Goal: Task Accomplishment & Management: Complete application form

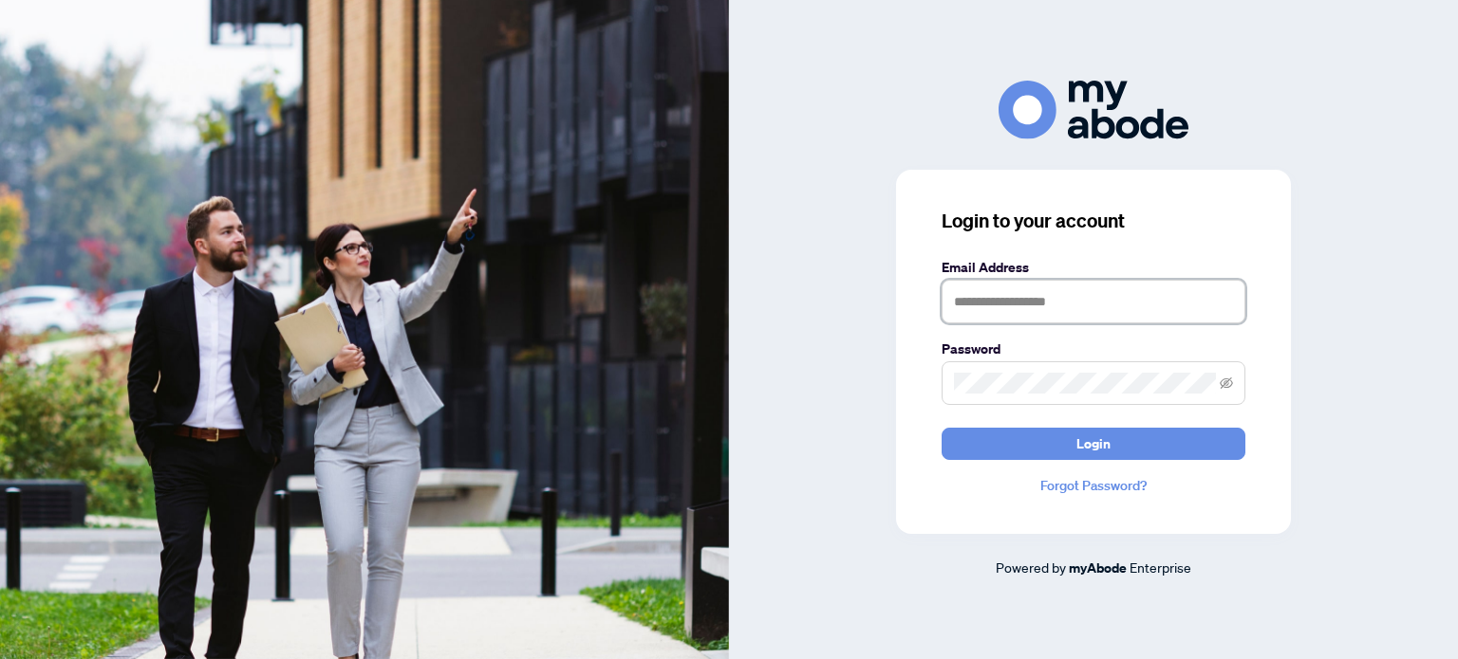
click at [975, 302] on input "text" at bounding box center [1093, 302] width 304 height 44
type input "**********"
click at [941, 428] on button "Login" at bounding box center [1093, 444] width 304 height 32
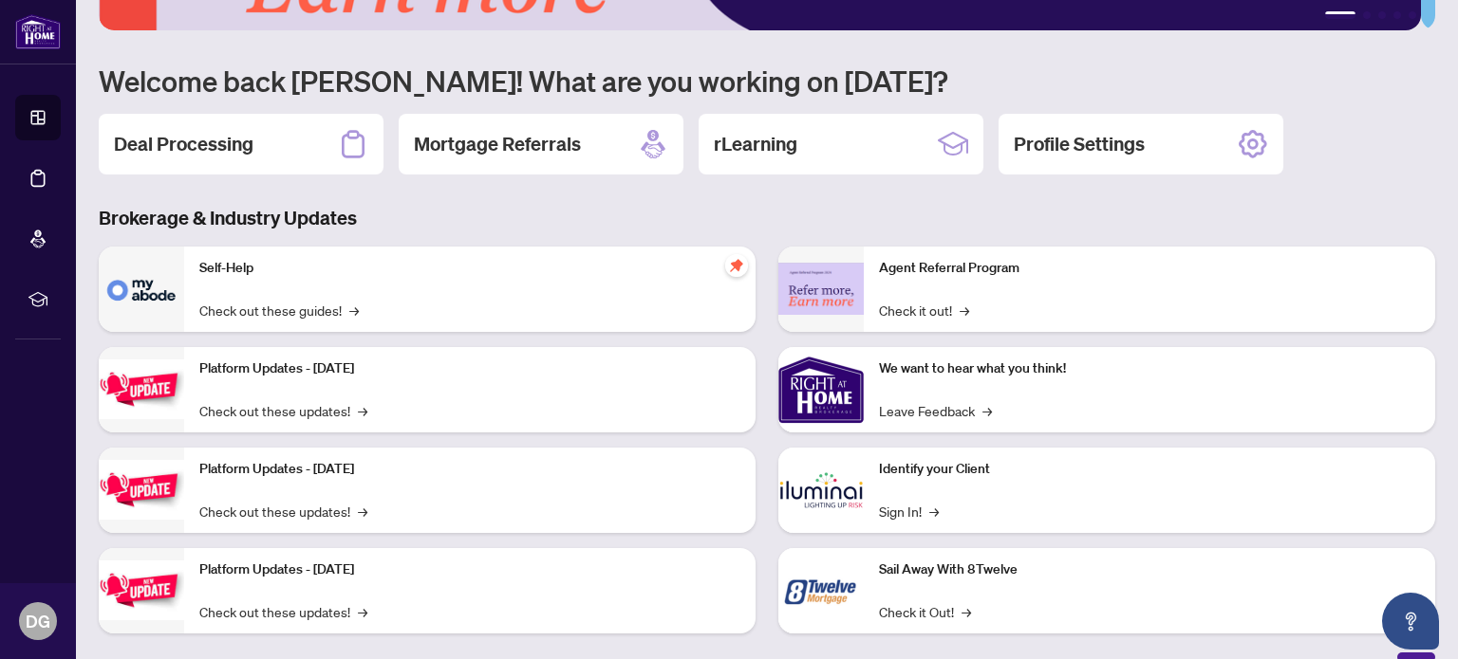
scroll to position [159, 0]
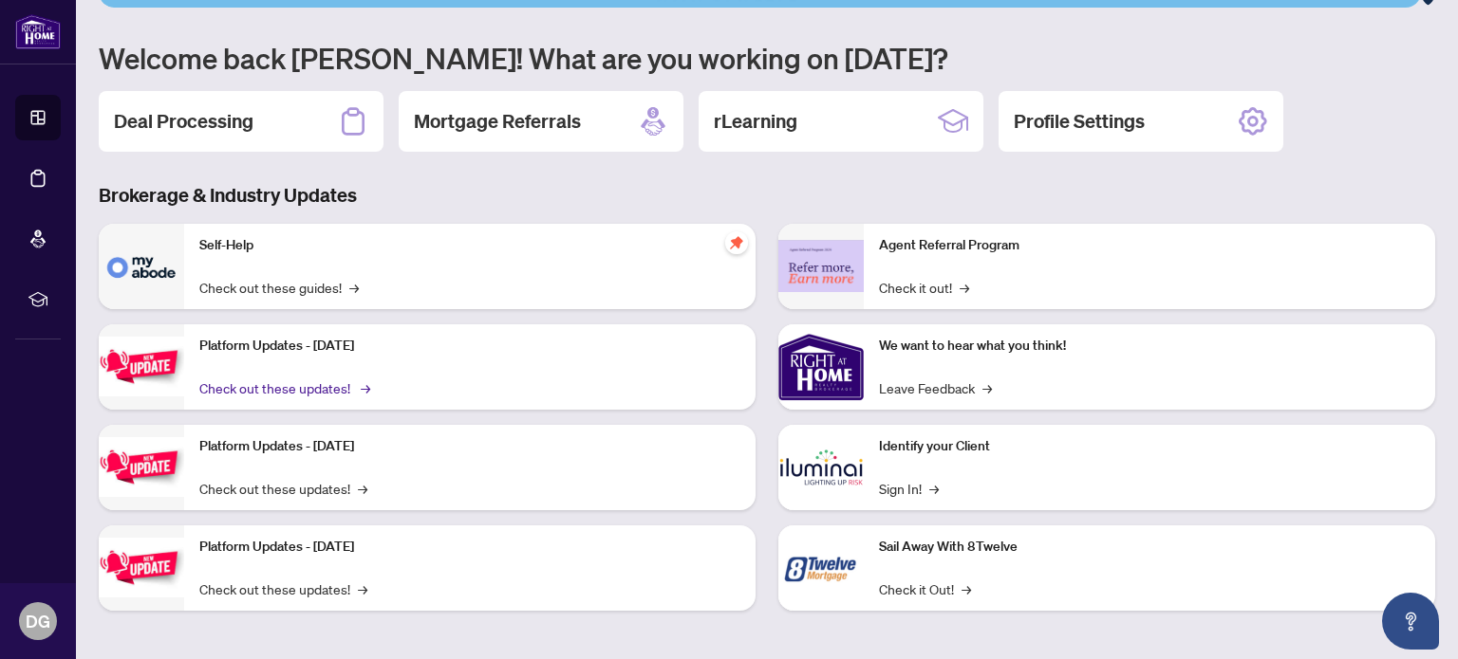
click at [273, 385] on link "Check out these updates! →" at bounding box center [283, 388] width 168 height 21
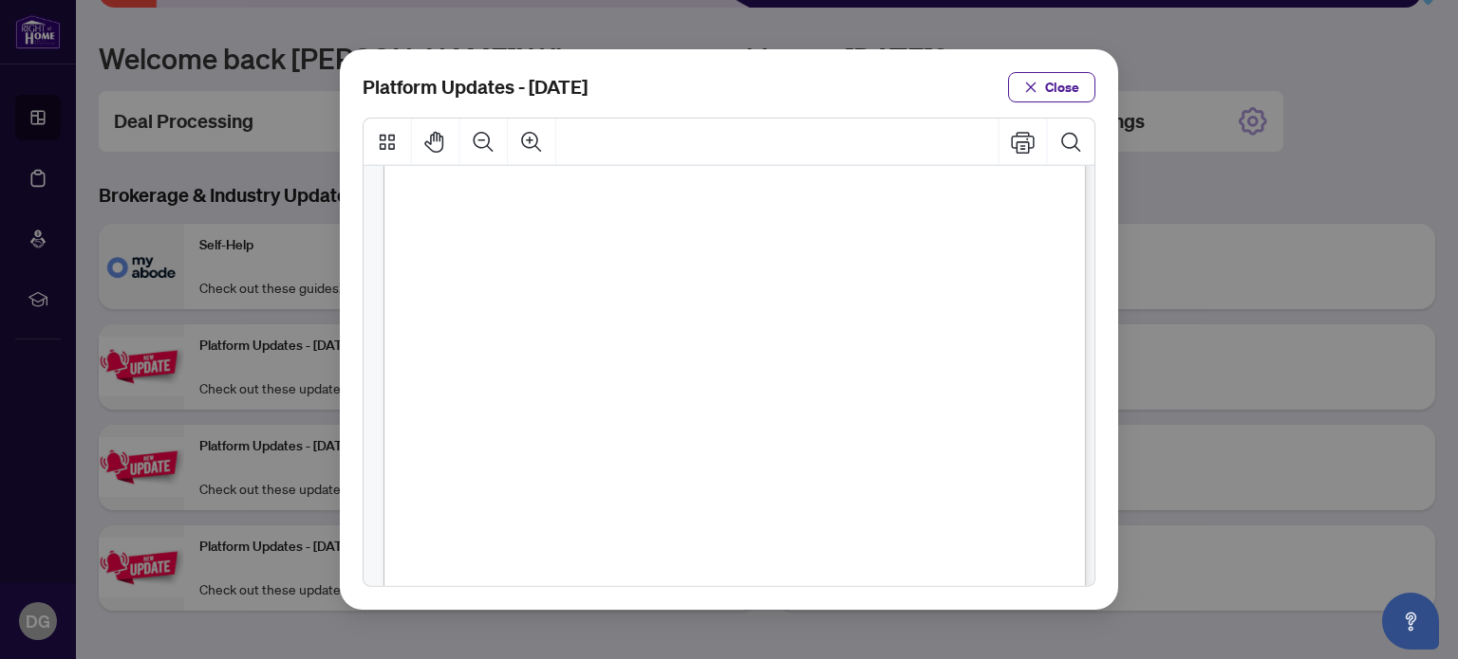
scroll to position [494, 0]
click at [1059, 90] on span "Close" at bounding box center [1062, 87] width 34 height 30
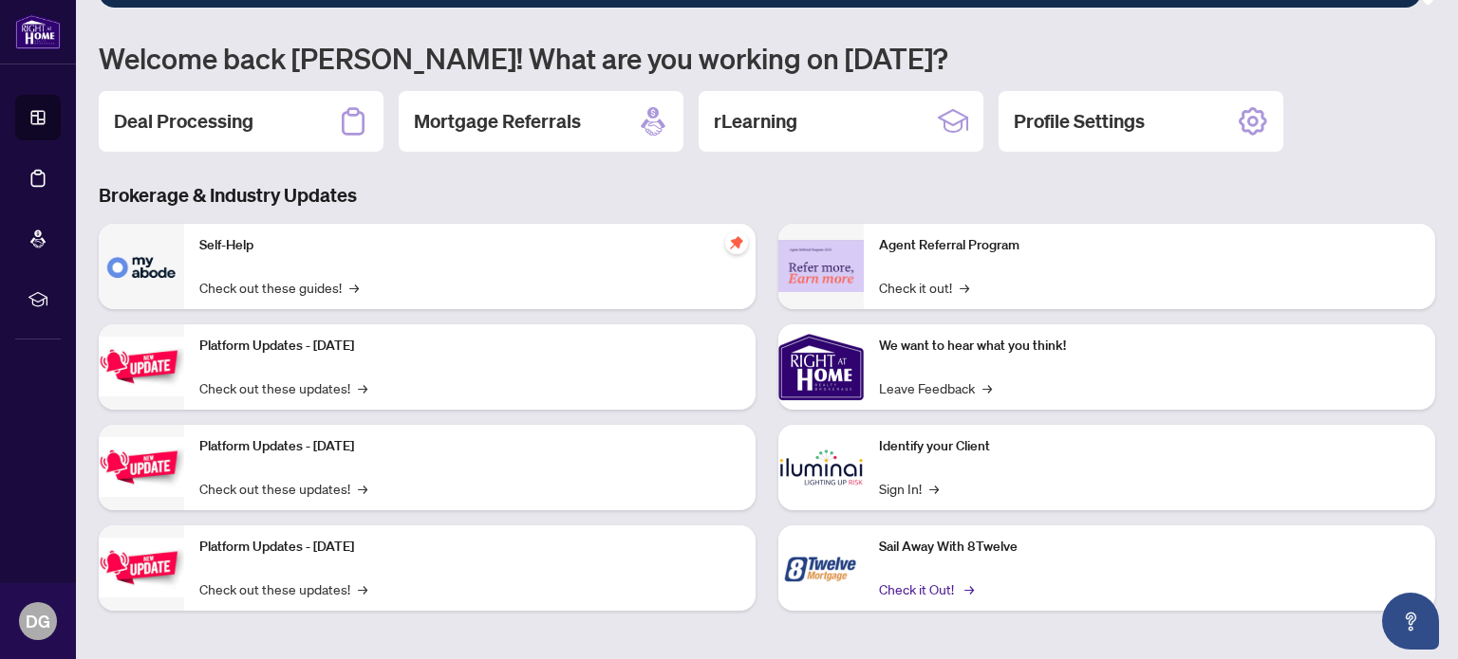
click at [932, 584] on link "Check it Out! →" at bounding box center [925, 589] width 92 height 21
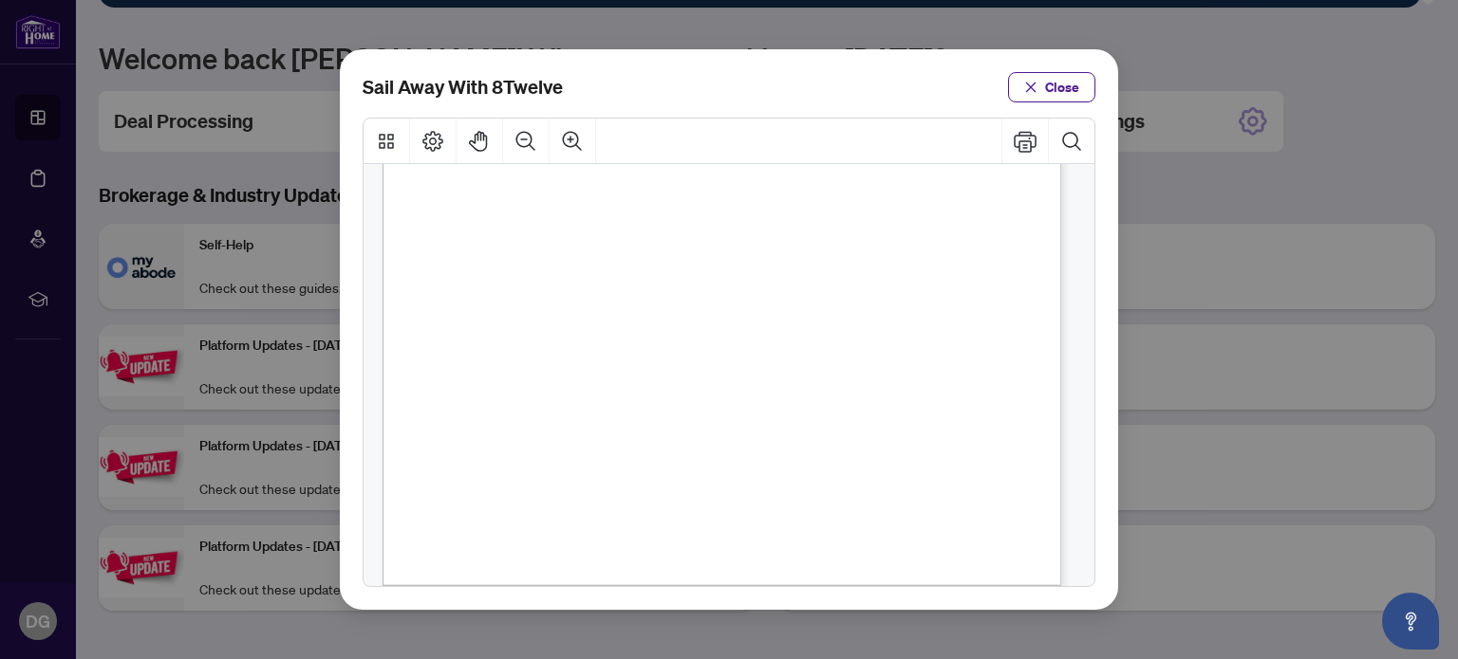
scroll to position [493, 0]
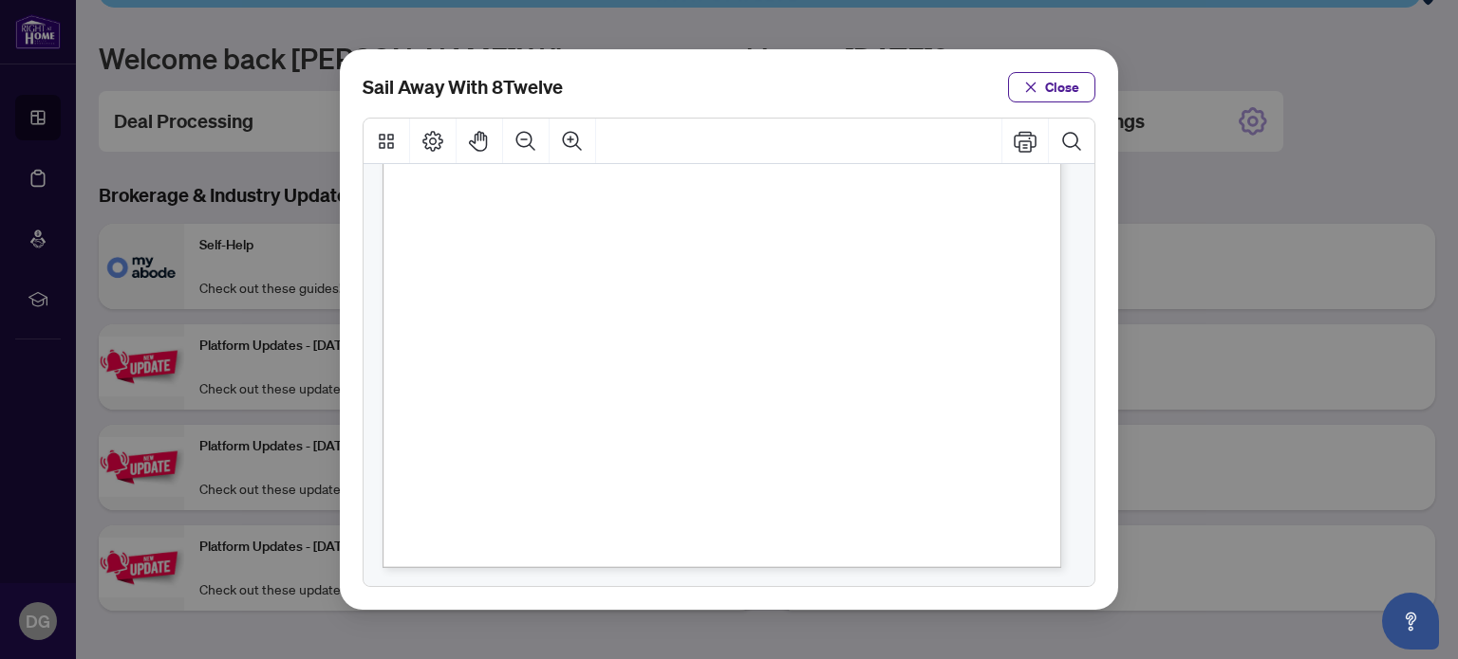
drag, startPoint x: 664, startPoint y: 526, endPoint x: 558, endPoint y: 527, distance: 106.3
click at [558, 527] on div "Brokerage Licenses ON #13072 AB #2122265990 BC #X300983 MB #RW-2011175 NB #2100…" at bounding box center [778, 203] width 793 height 1027
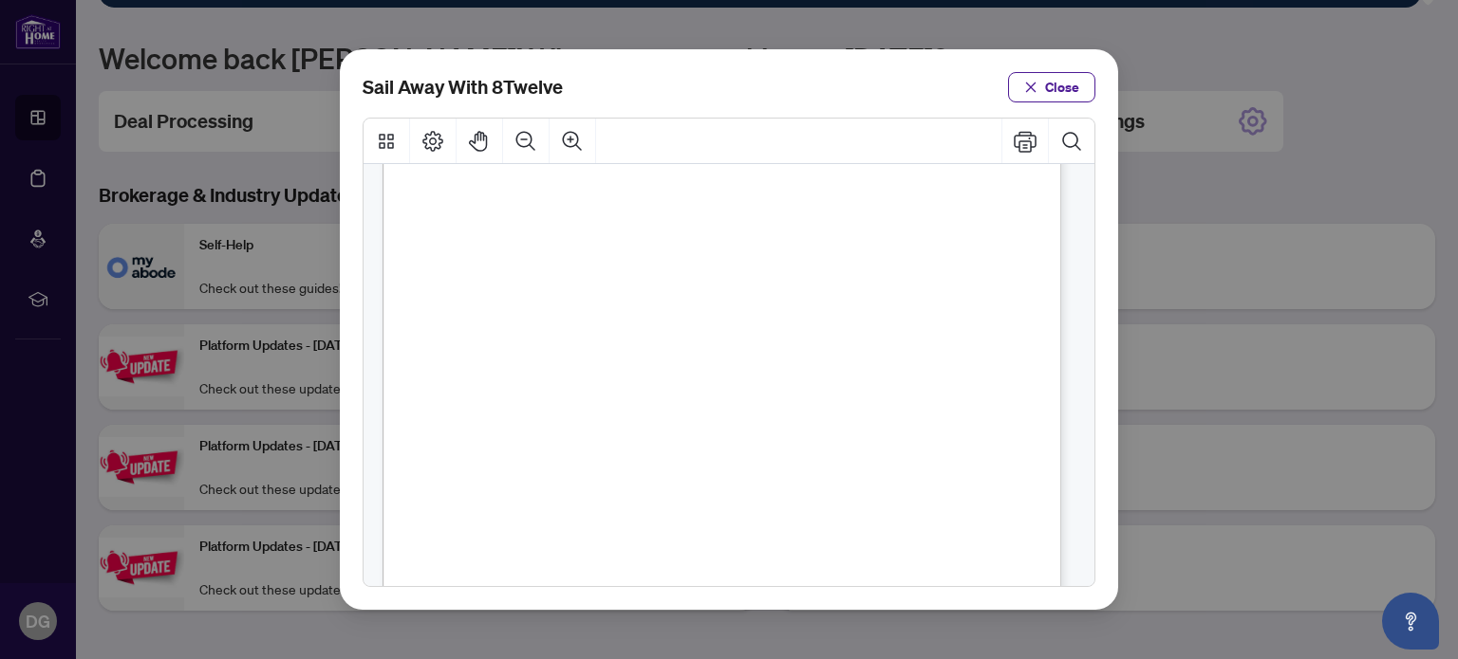
scroll to position [114, 0]
click at [1062, 84] on span "Close" at bounding box center [1062, 87] width 34 height 30
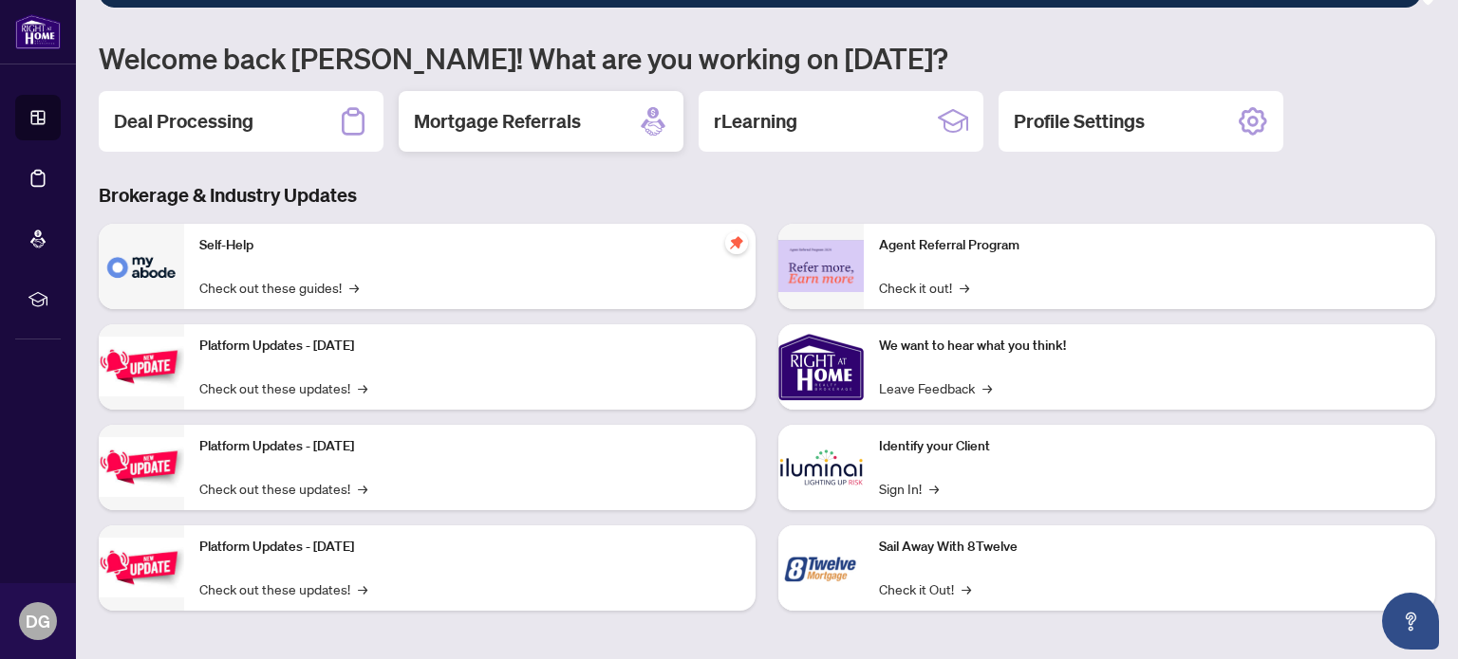
click at [474, 110] on h2 "Mortgage Referrals" at bounding box center [497, 121] width 167 height 27
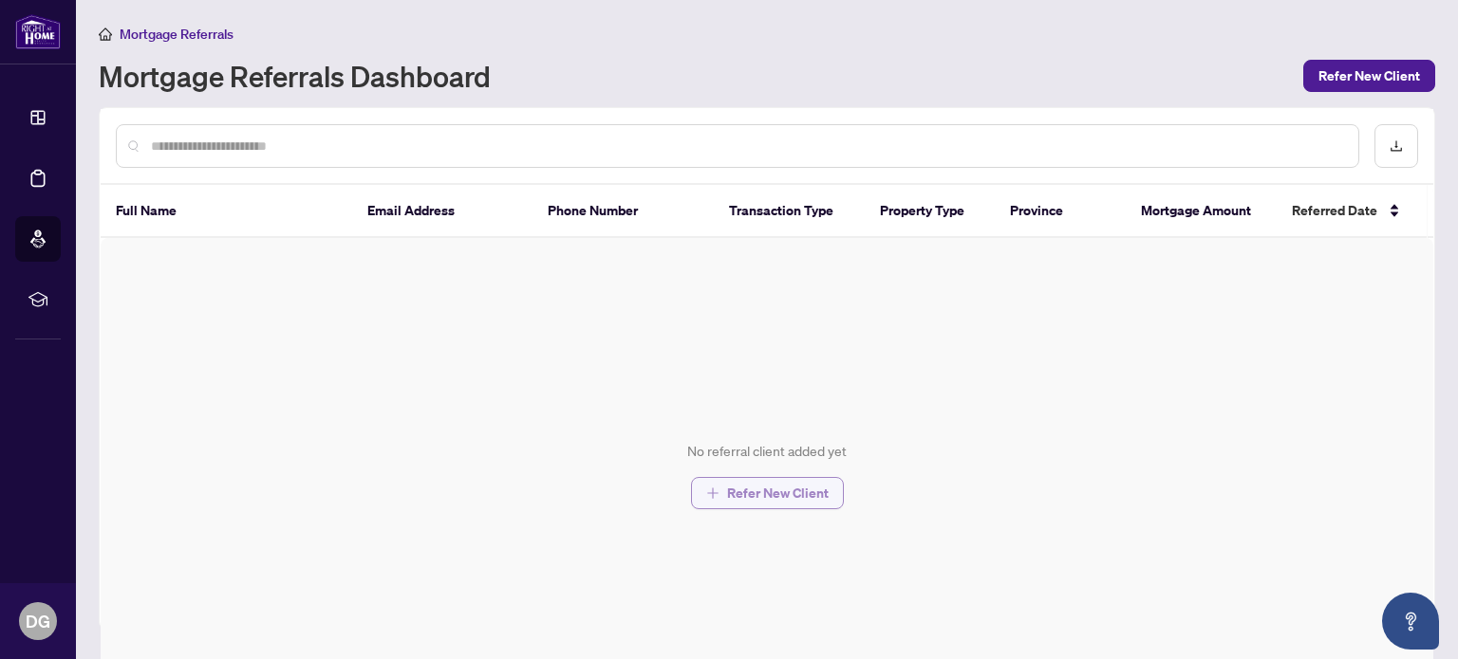
click at [770, 482] on span "Refer New Client" at bounding box center [778, 493] width 102 height 30
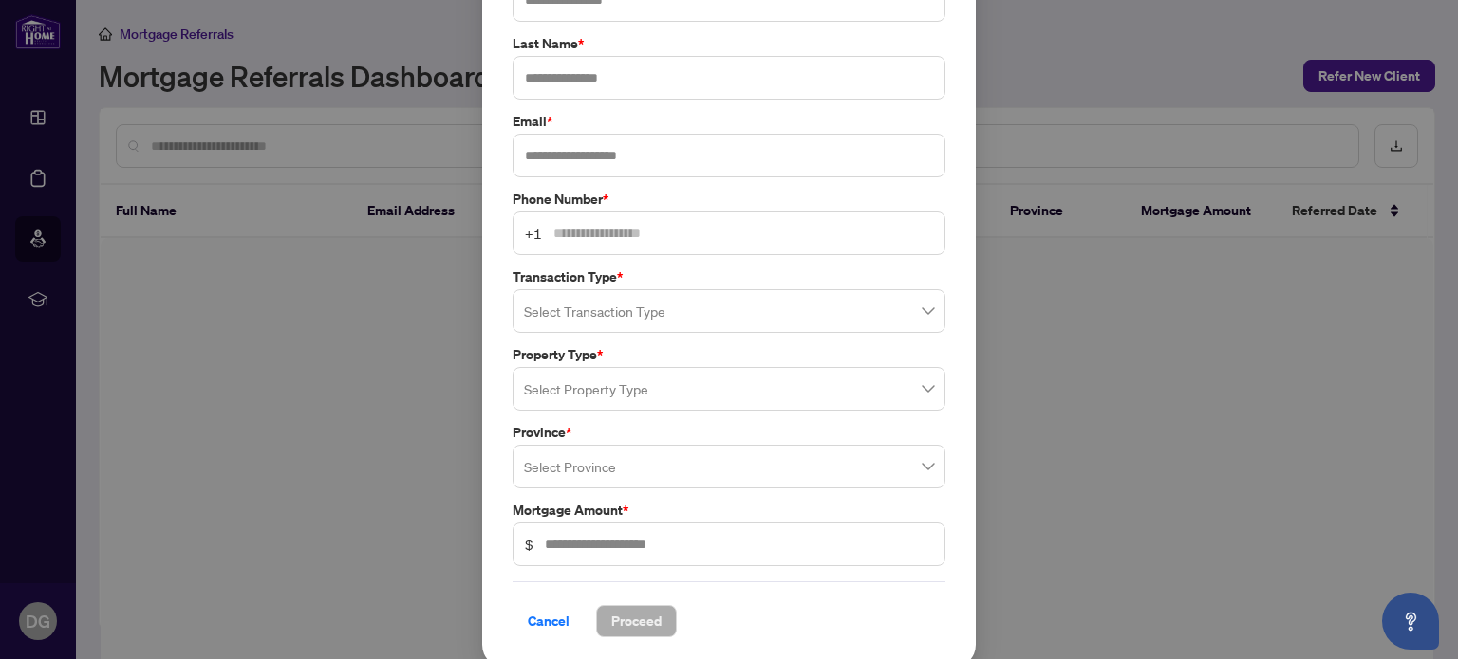
scroll to position [141, 0]
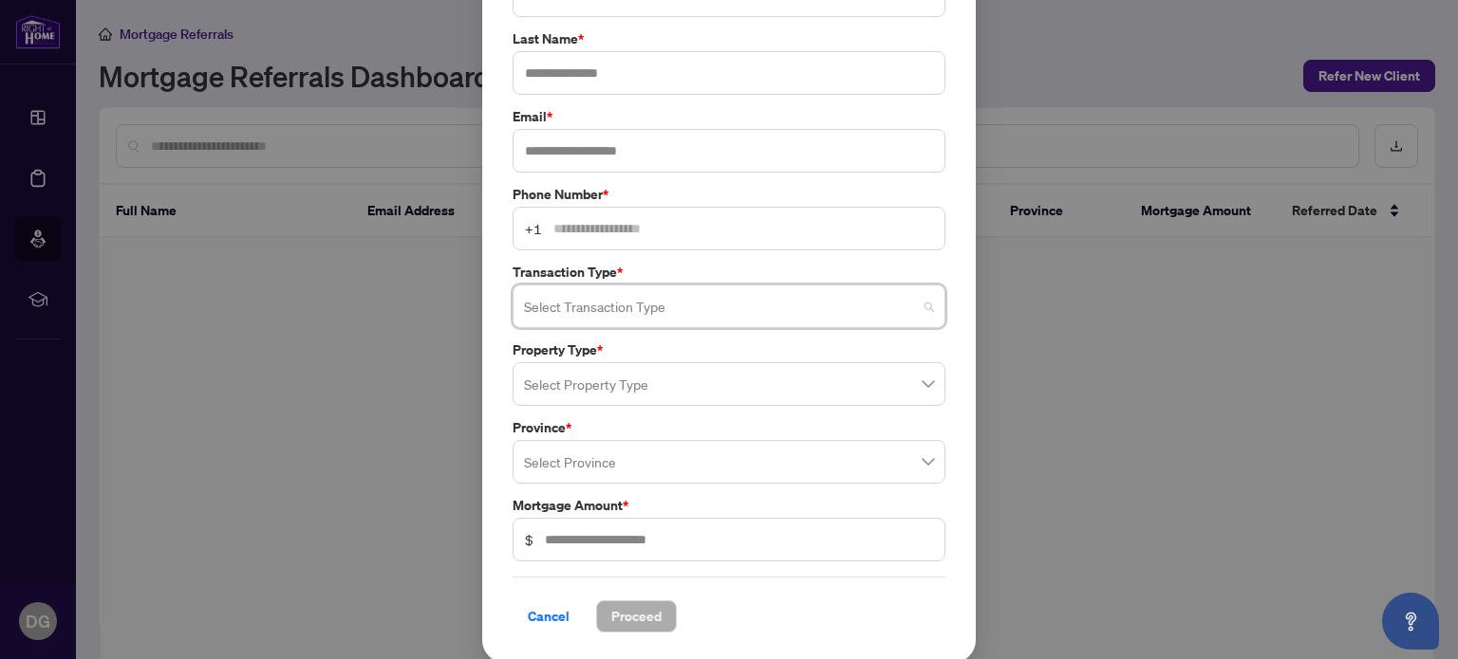
click at [786, 308] on input "search" at bounding box center [720, 309] width 393 height 42
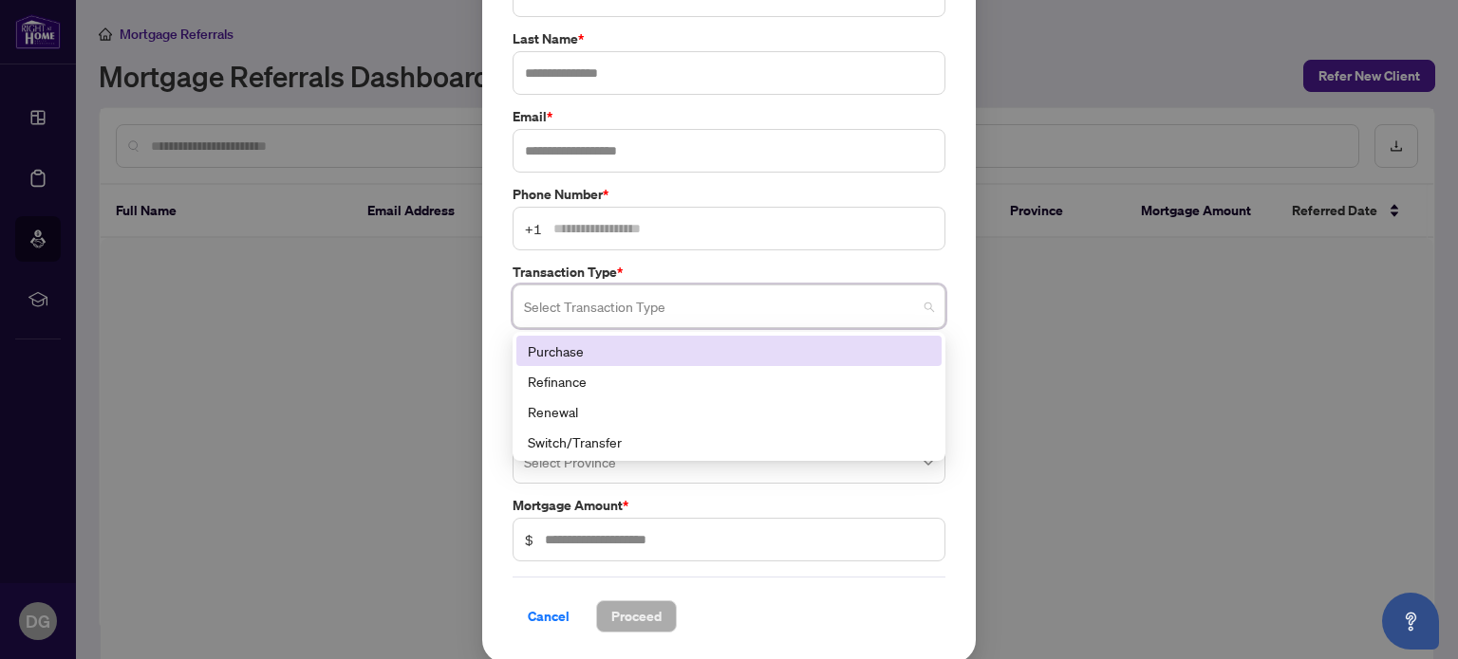
click at [745, 351] on div "Purchase" at bounding box center [729, 351] width 402 height 21
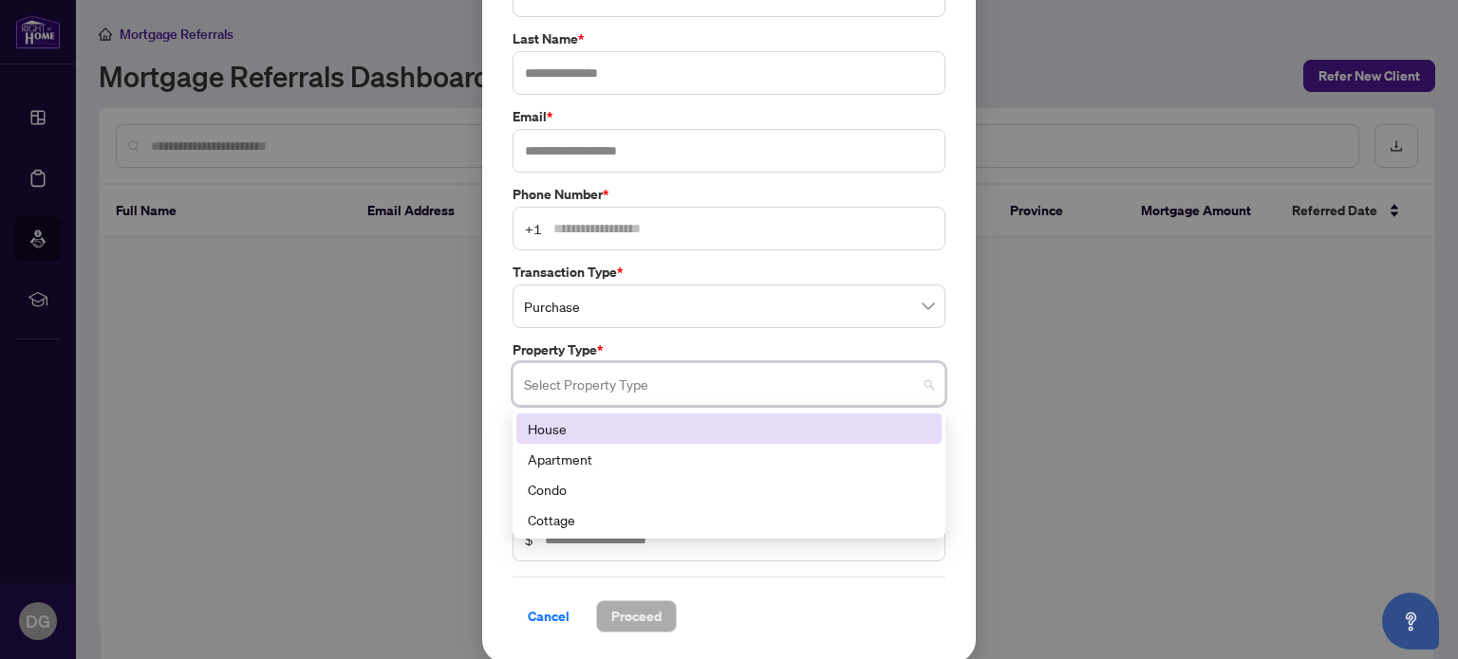
click at [744, 388] on input "search" at bounding box center [720, 387] width 393 height 42
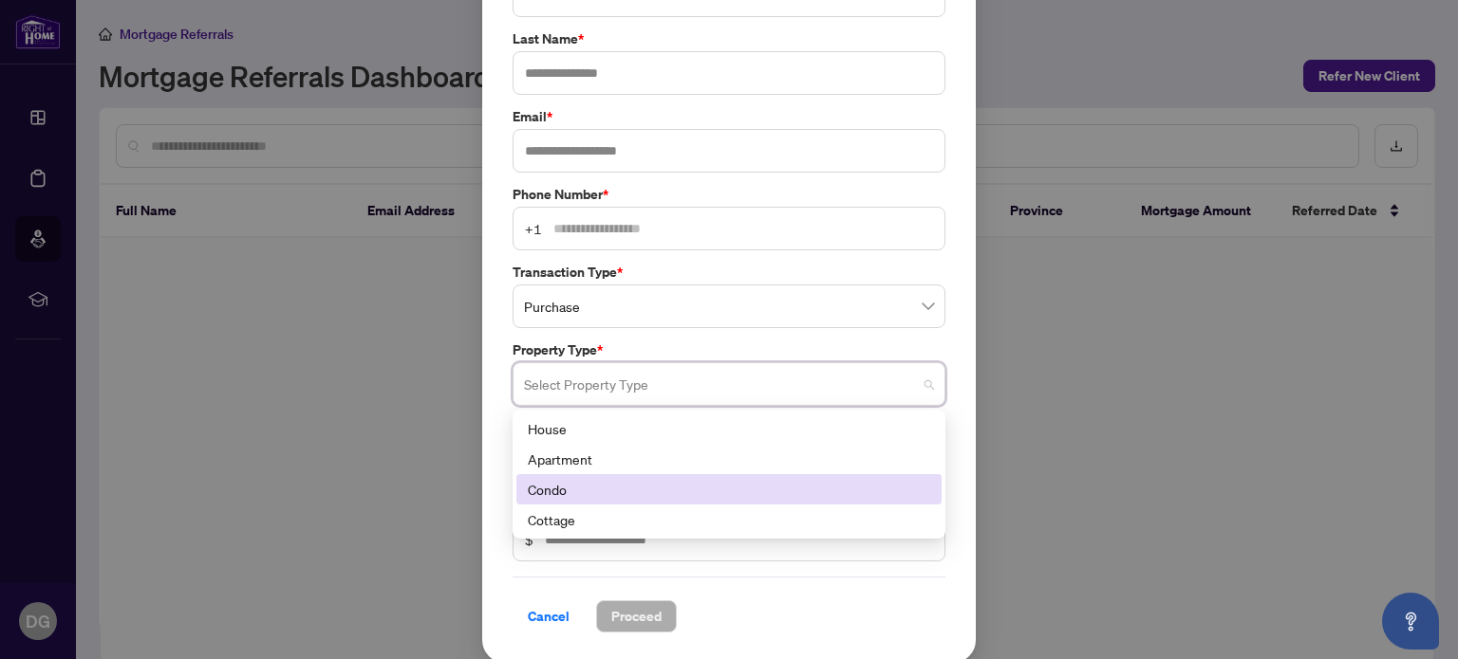
click at [719, 485] on div "Condo" at bounding box center [729, 489] width 402 height 21
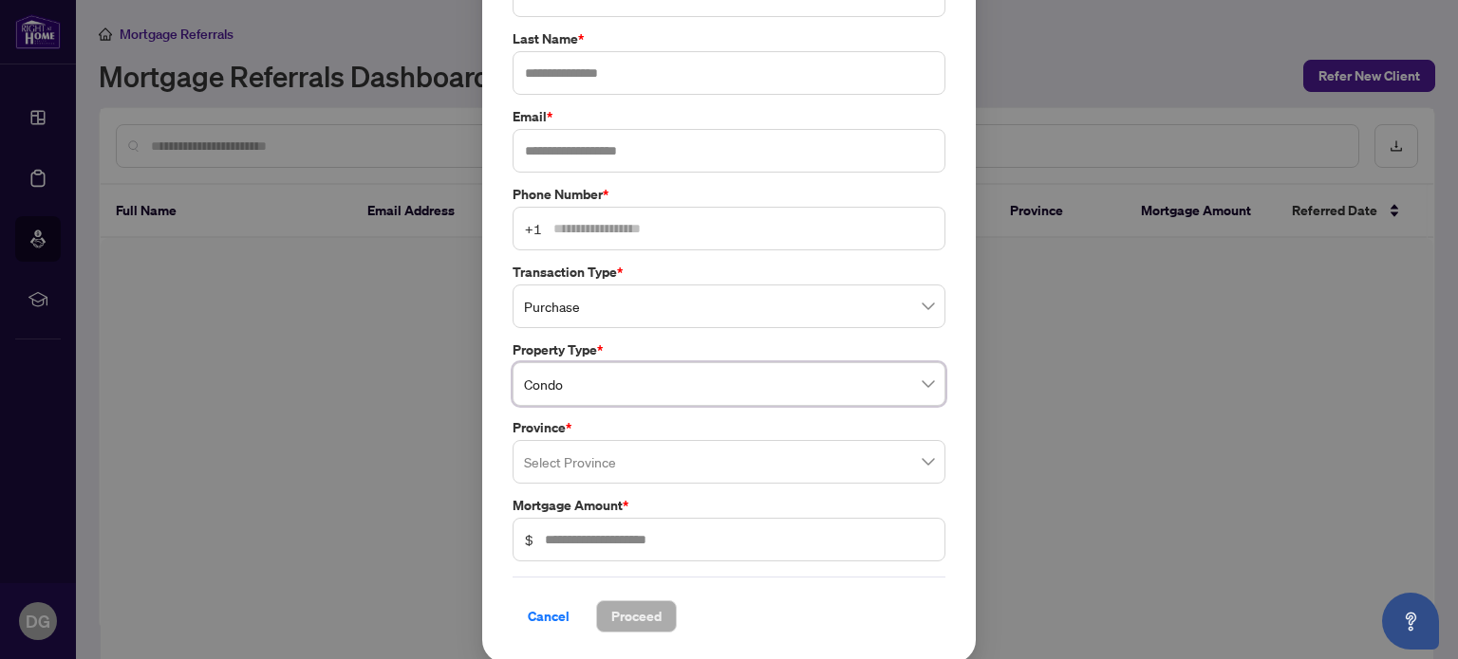
click at [729, 467] on input "search" at bounding box center [720, 465] width 393 height 42
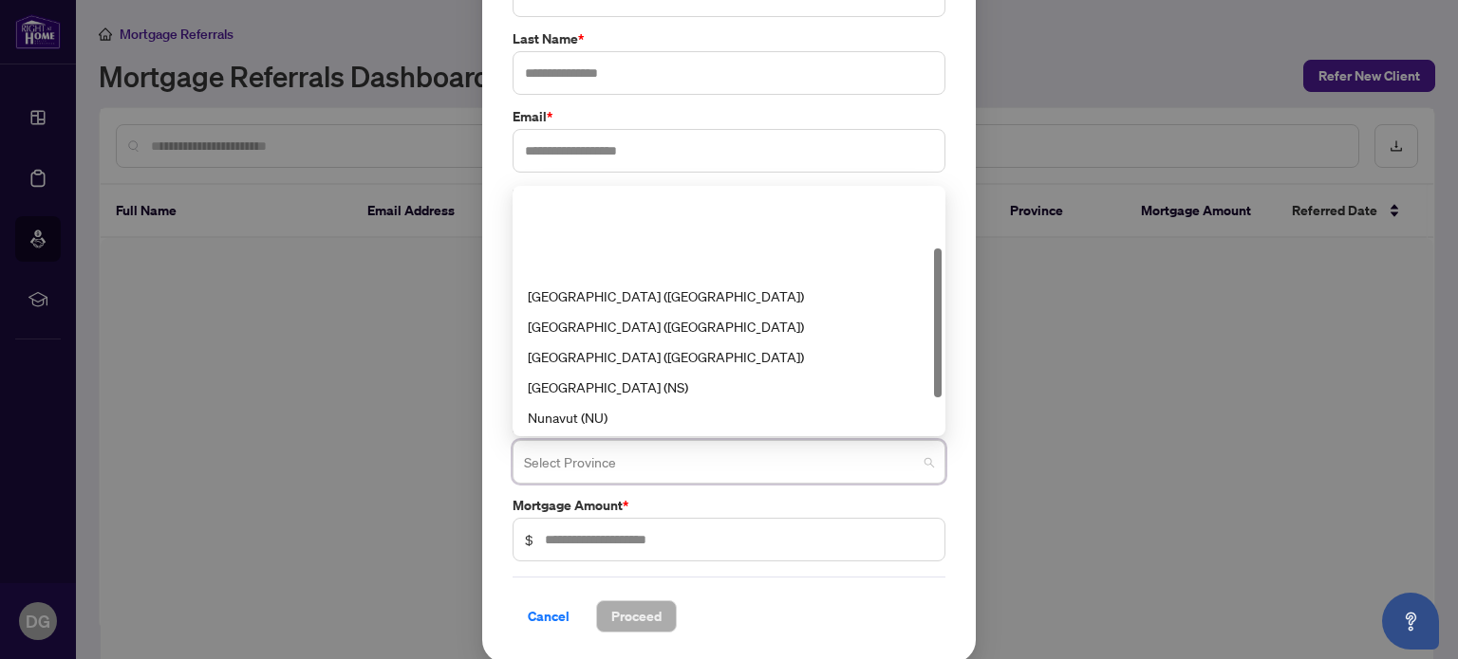
scroll to position [152, 0]
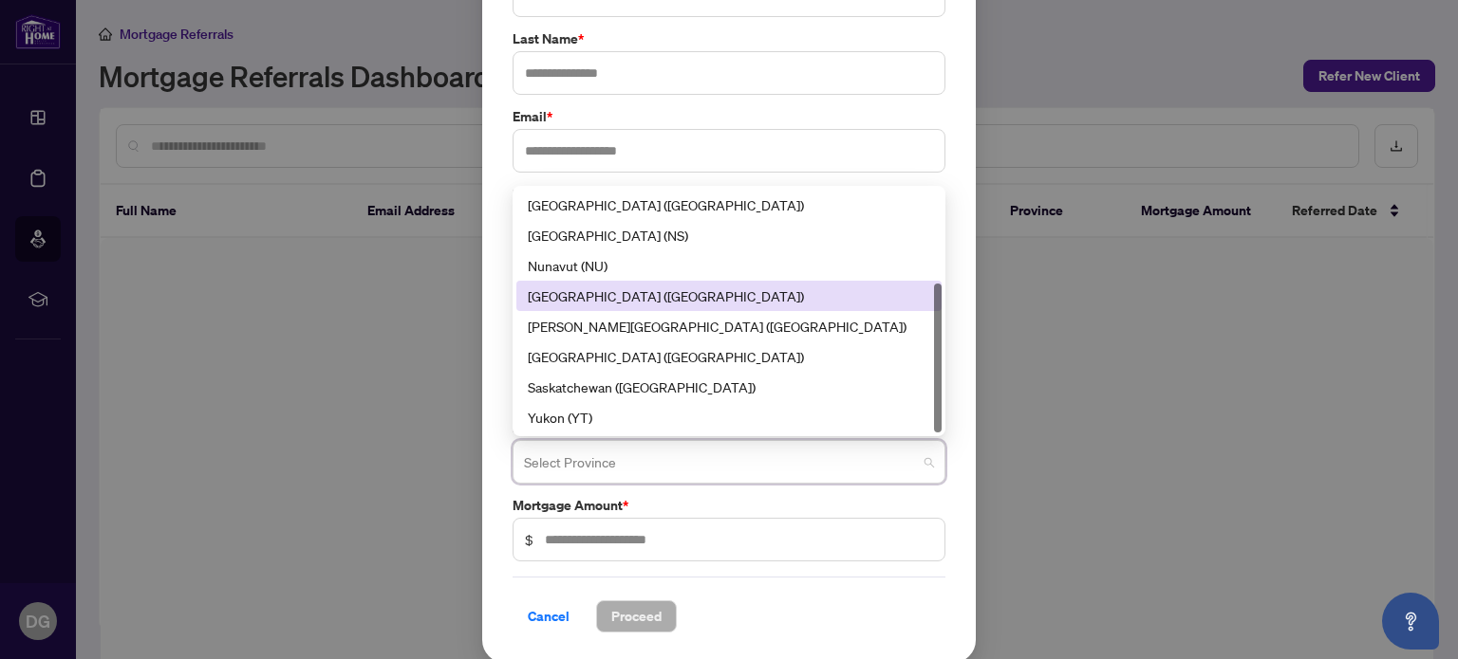
click at [613, 288] on div "Ontario (ON)" at bounding box center [729, 296] width 402 height 21
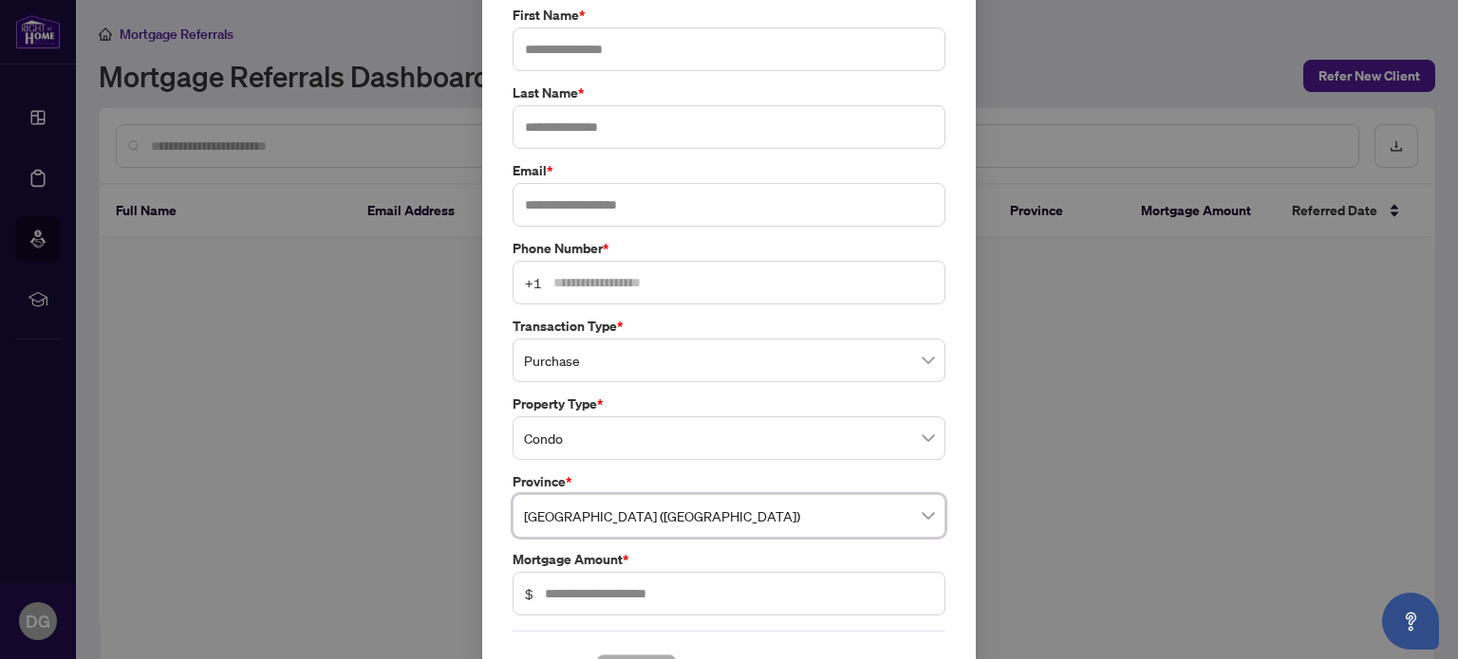
scroll to position [46, 0]
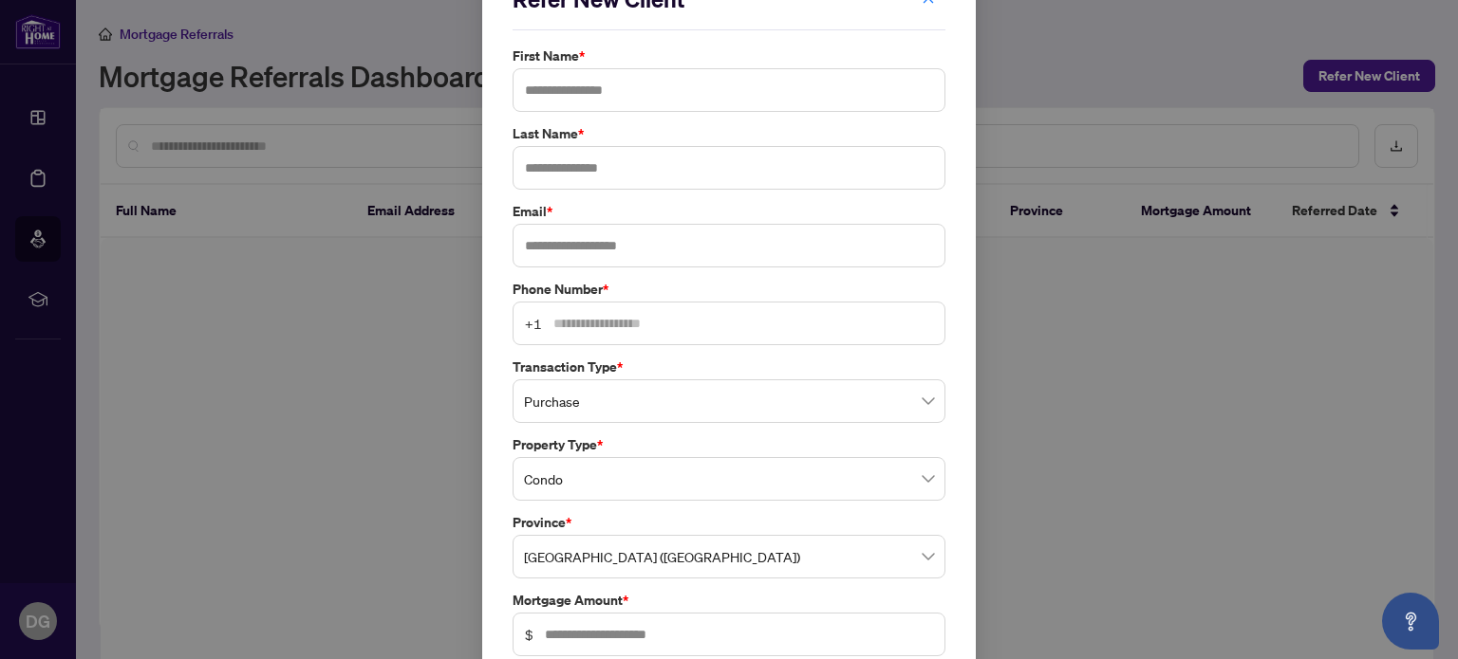
click at [1280, 511] on div "Refer New Client First Name * Last Name * Email * Phone Number * +1 Transaction…" at bounding box center [729, 329] width 1458 height 659
click at [1138, 547] on div "Refer New Client First Name * Last Name * Email * Phone Number * +1 Transaction…" at bounding box center [729, 329] width 1458 height 659
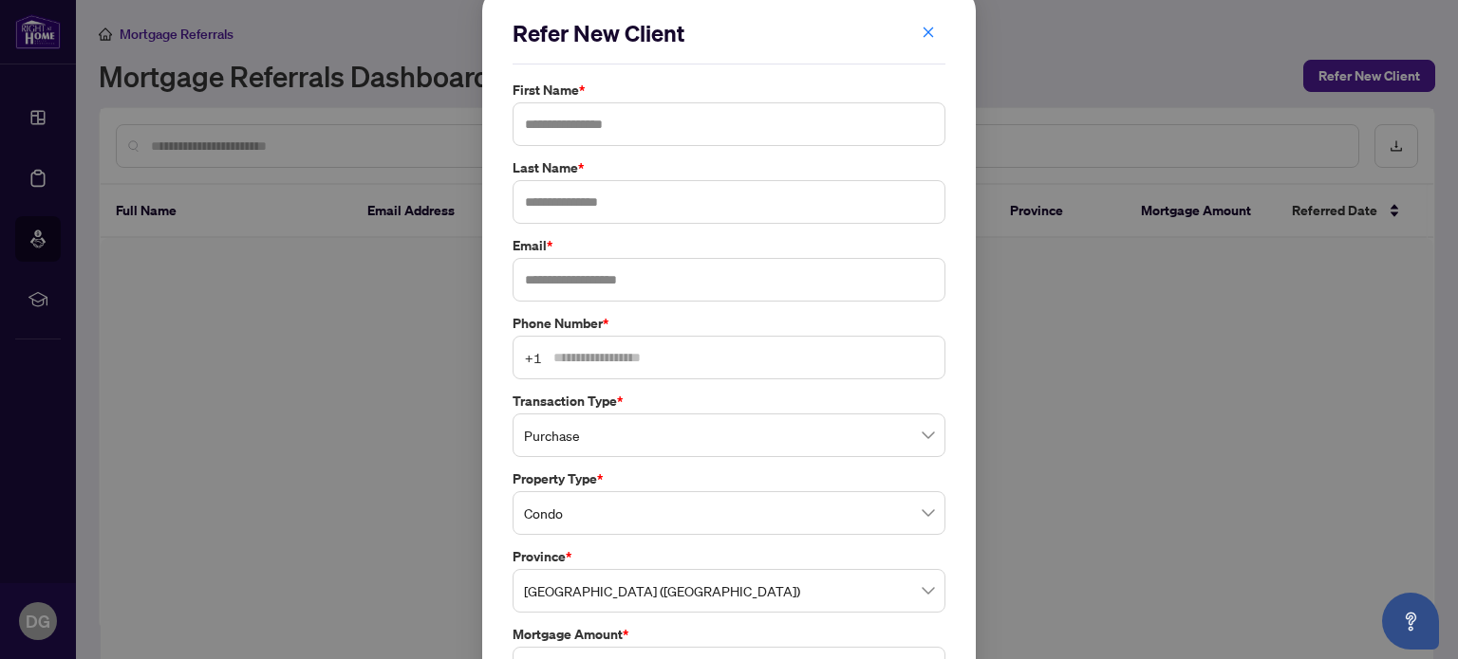
scroll to position [0, 0]
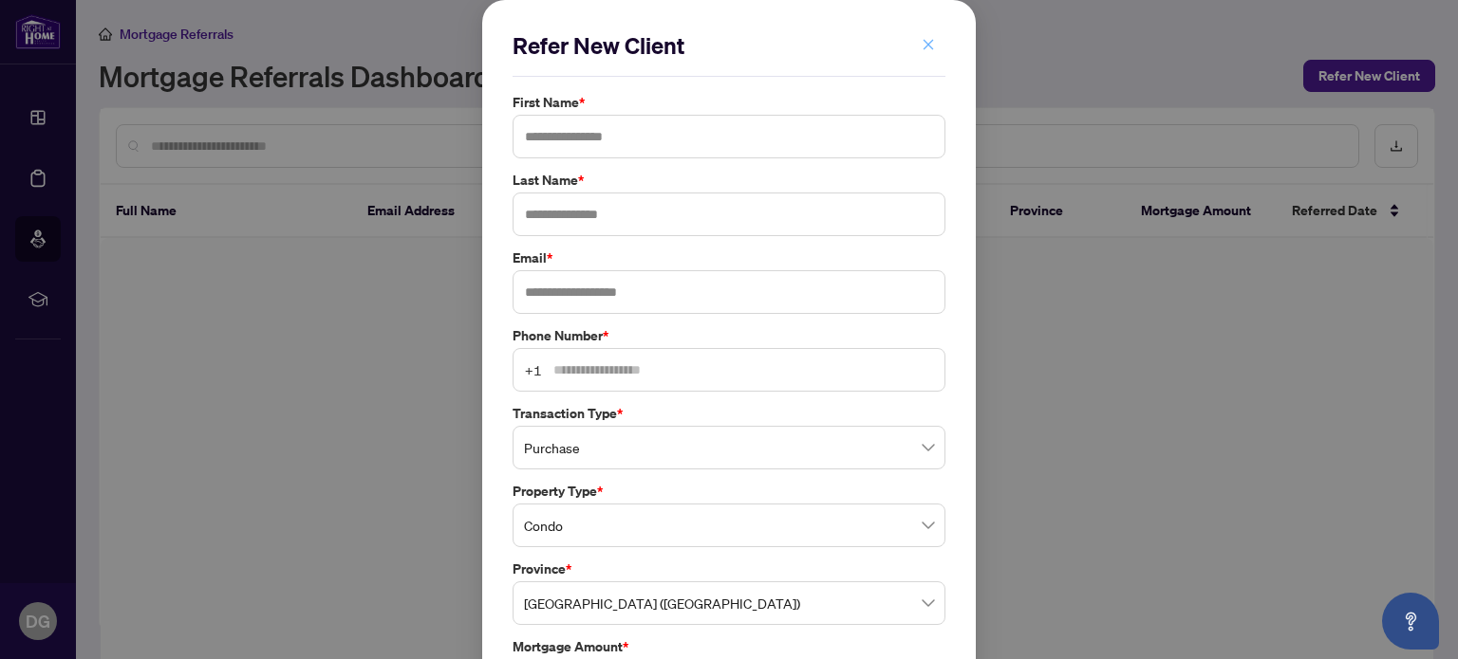
click at [921, 45] on icon "close" at bounding box center [927, 44] width 13 height 13
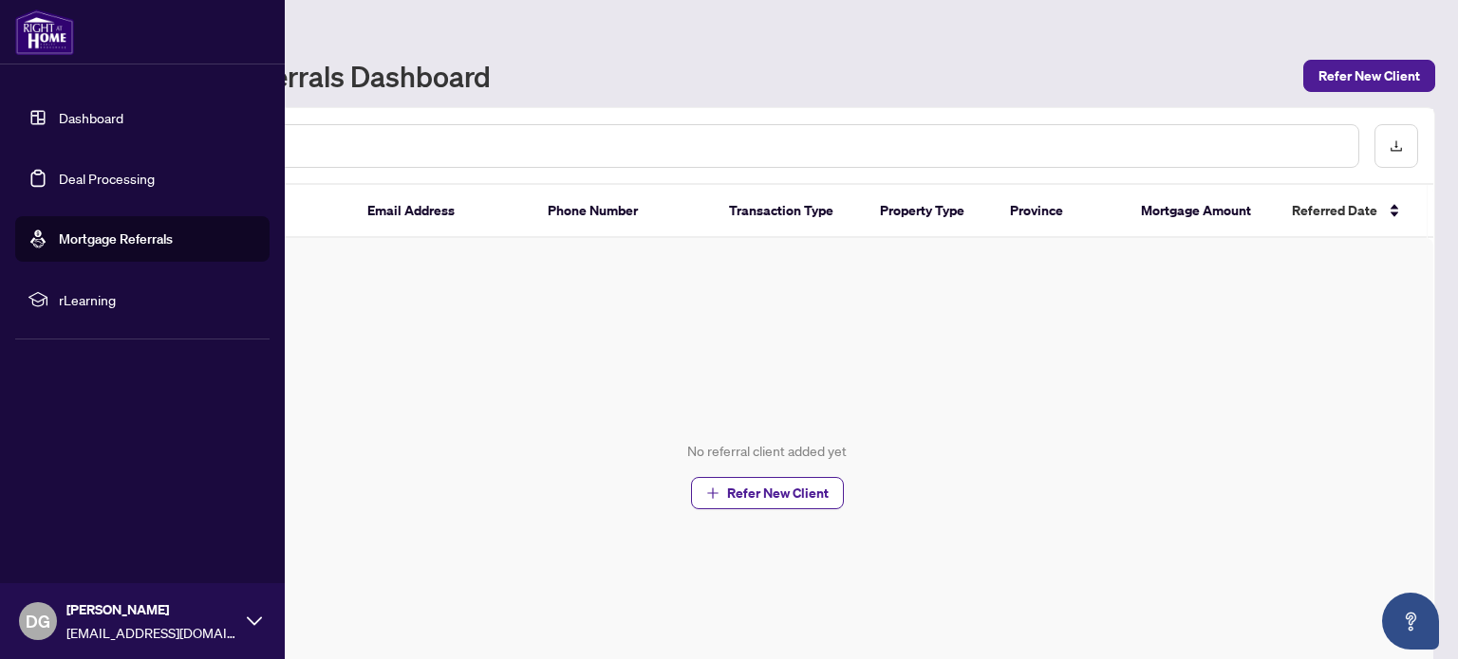
click at [72, 231] on link "Mortgage Referrals" at bounding box center [116, 239] width 114 height 17
click at [89, 115] on link "Dashboard" at bounding box center [91, 117] width 65 height 17
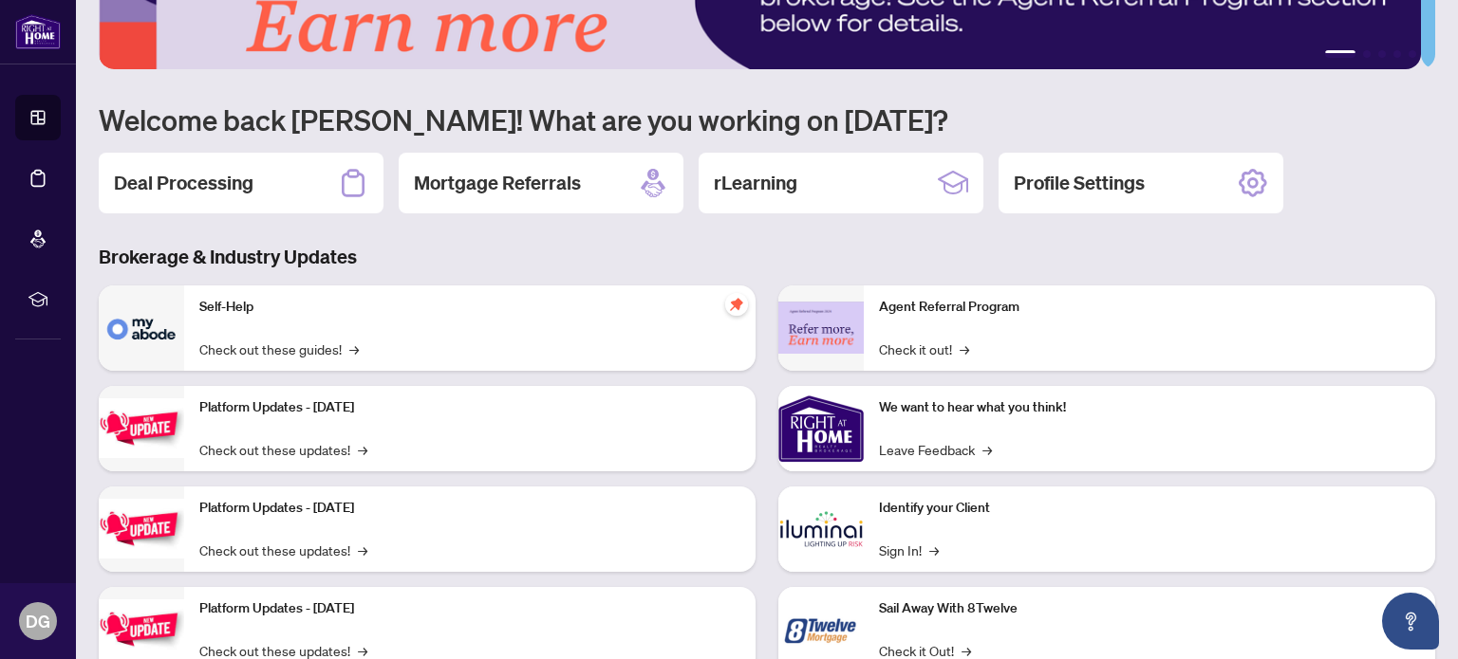
scroll to position [159, 0]
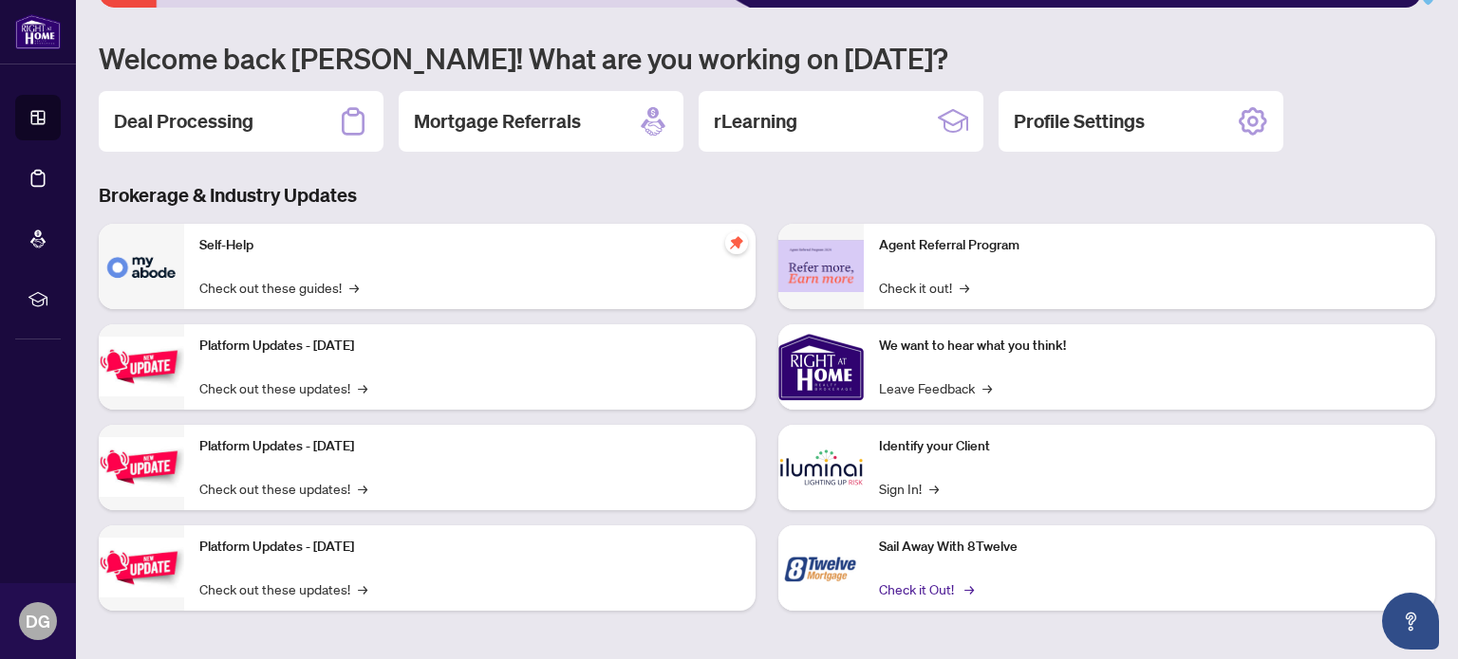
click at [933, 580] on link "Check it Out! →" at bounding box center [925, 589] width 92 height 21
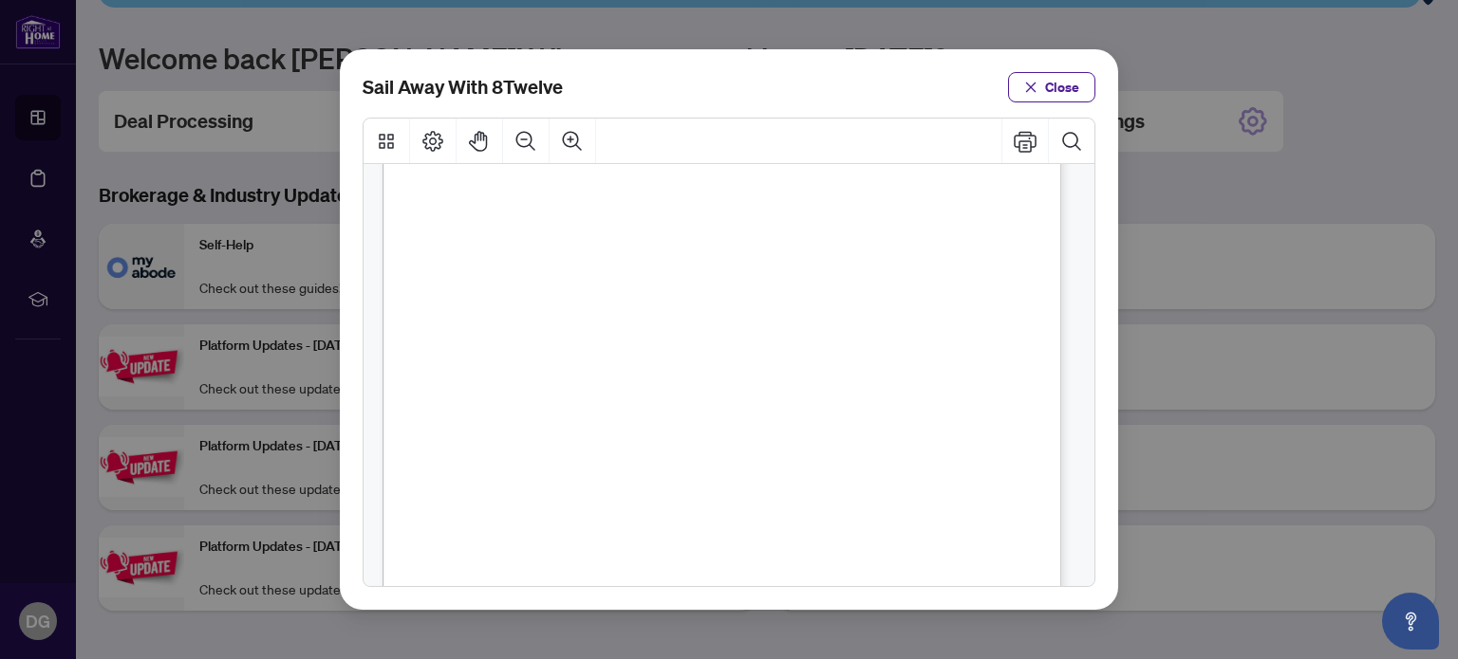
scroll to position [0, 0]
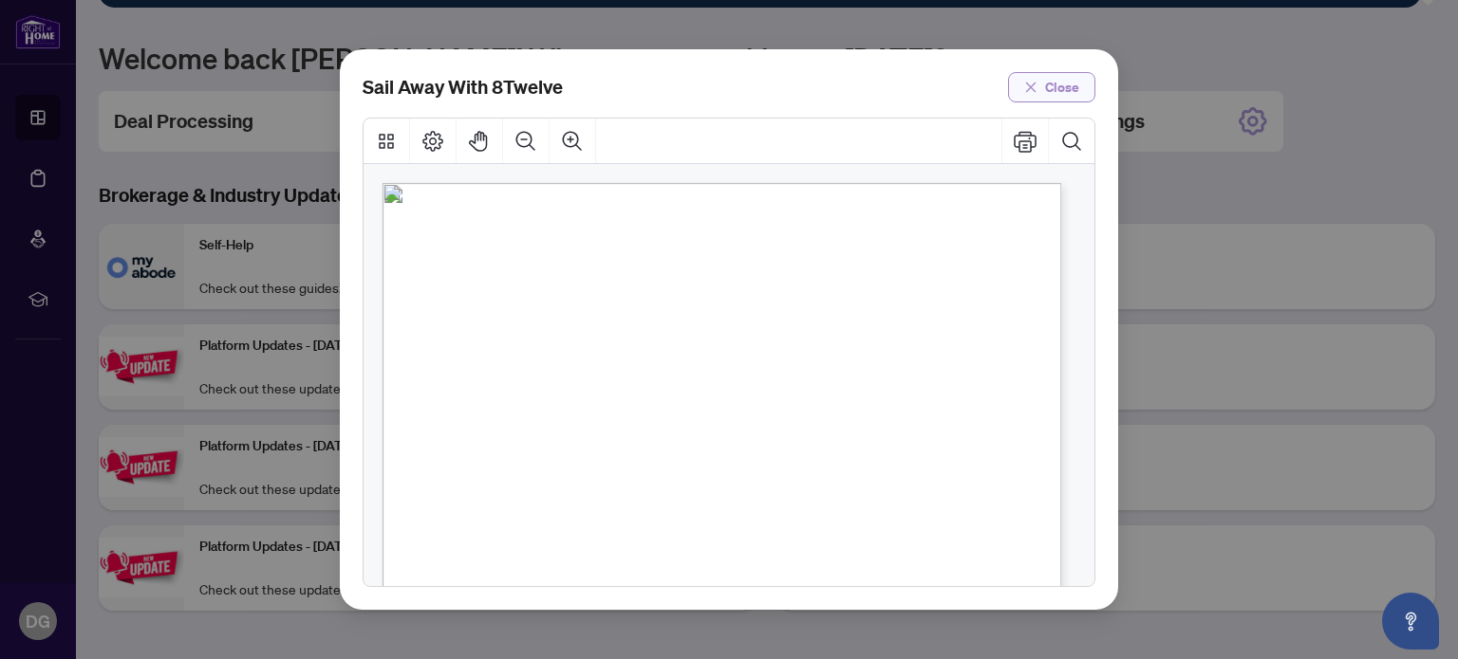
click at [1051, 86] on span "Close" at bounding box center [1062, 87] width 34 height 30
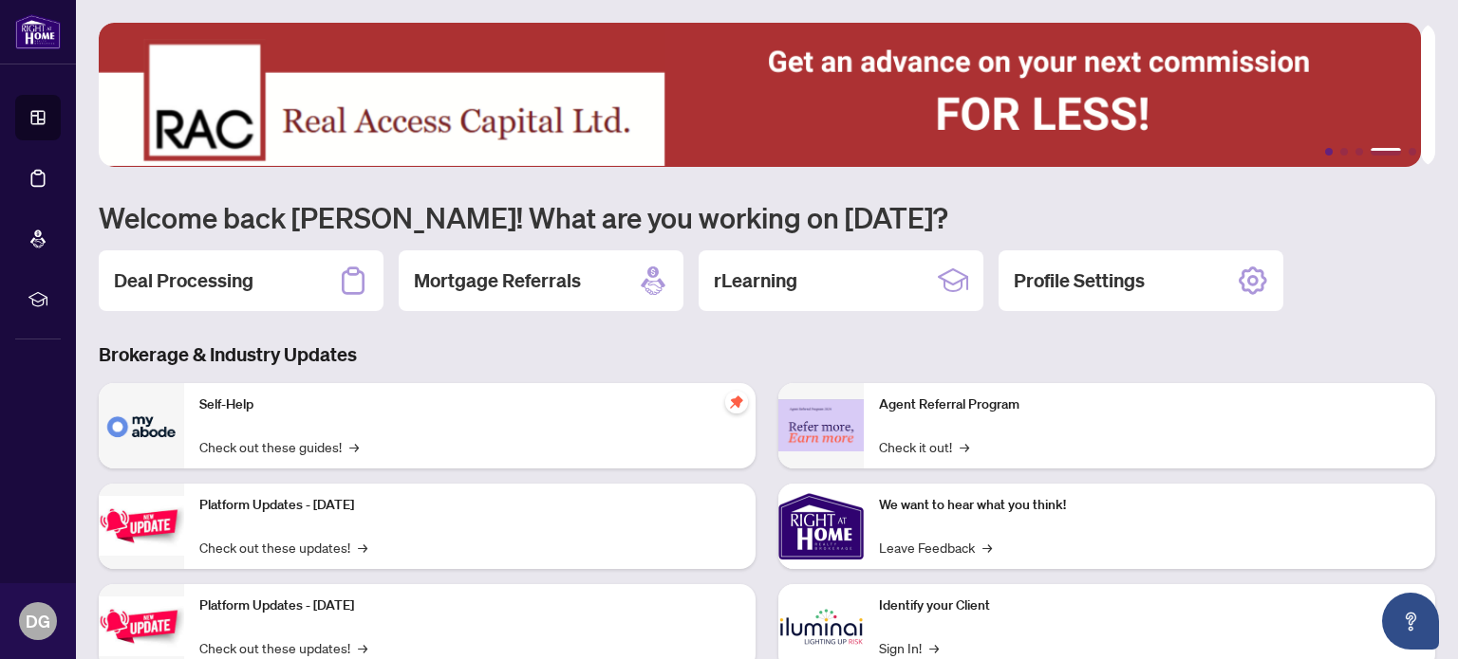
click at [1325, 148] on button "1" at bounding box center [1329, 152] width 8 height 8
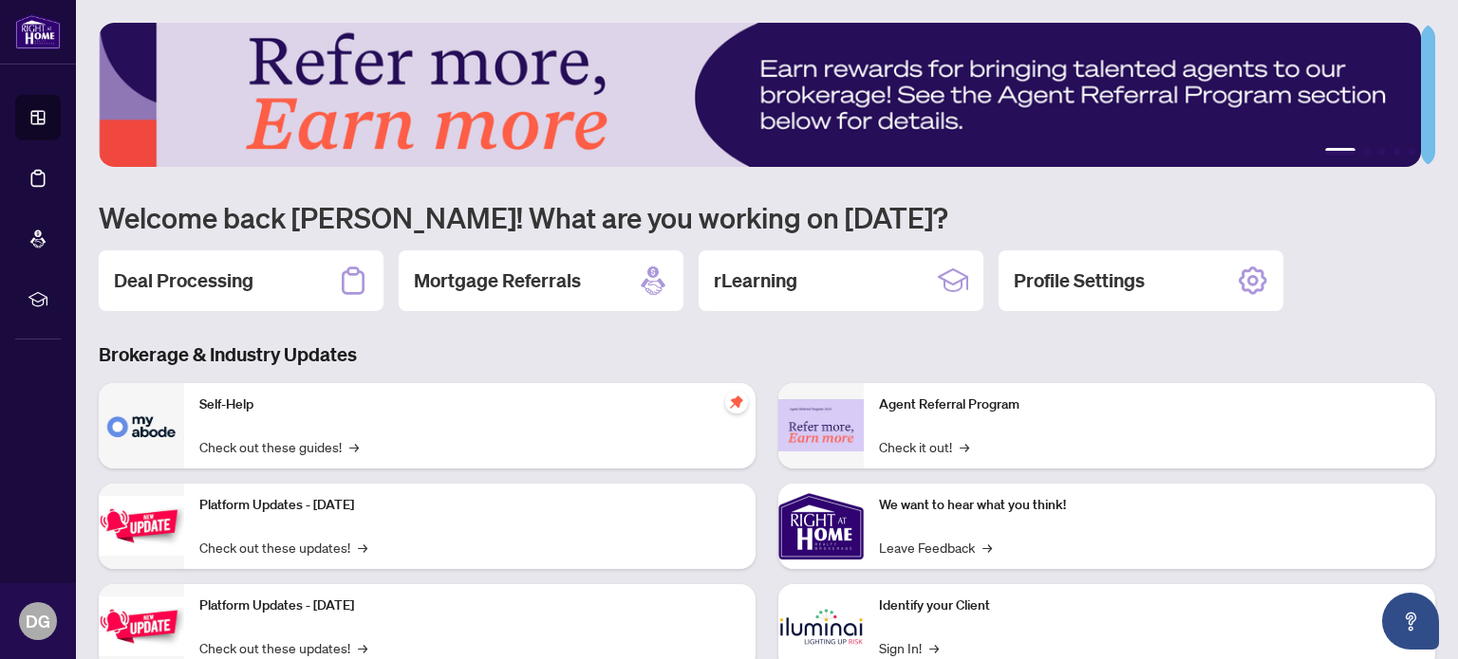
drag, startPoint x: 1328, startPoint y: 144, endPoint x: 1321, endPoint y: 157, distance: 14.0
click at [1340, 145] on img at bounding box center [760, 95] width 1322 height 144
click at [1408, 150] on button "5" at bounding box center [1412, 152] width 8 height 8
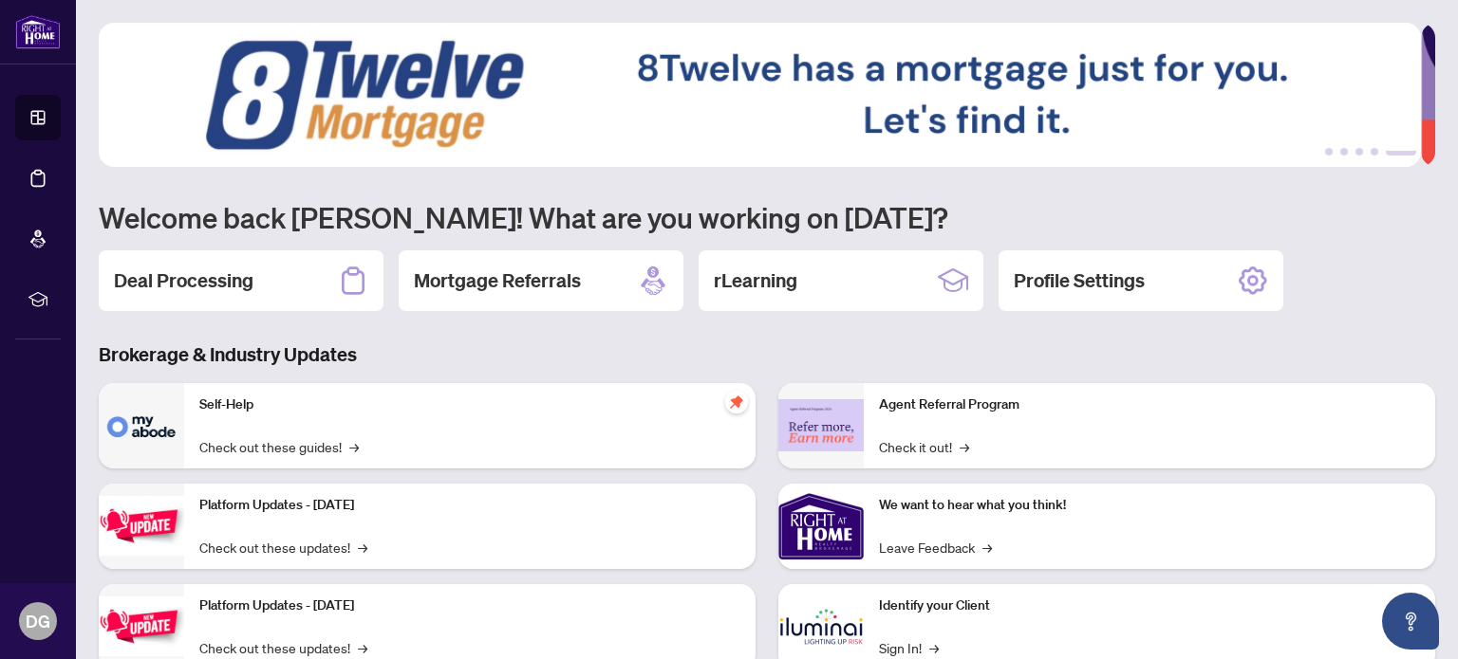
click at [1370, 148] on button "4" at bounding box center [1374, 152] width 8 height 8
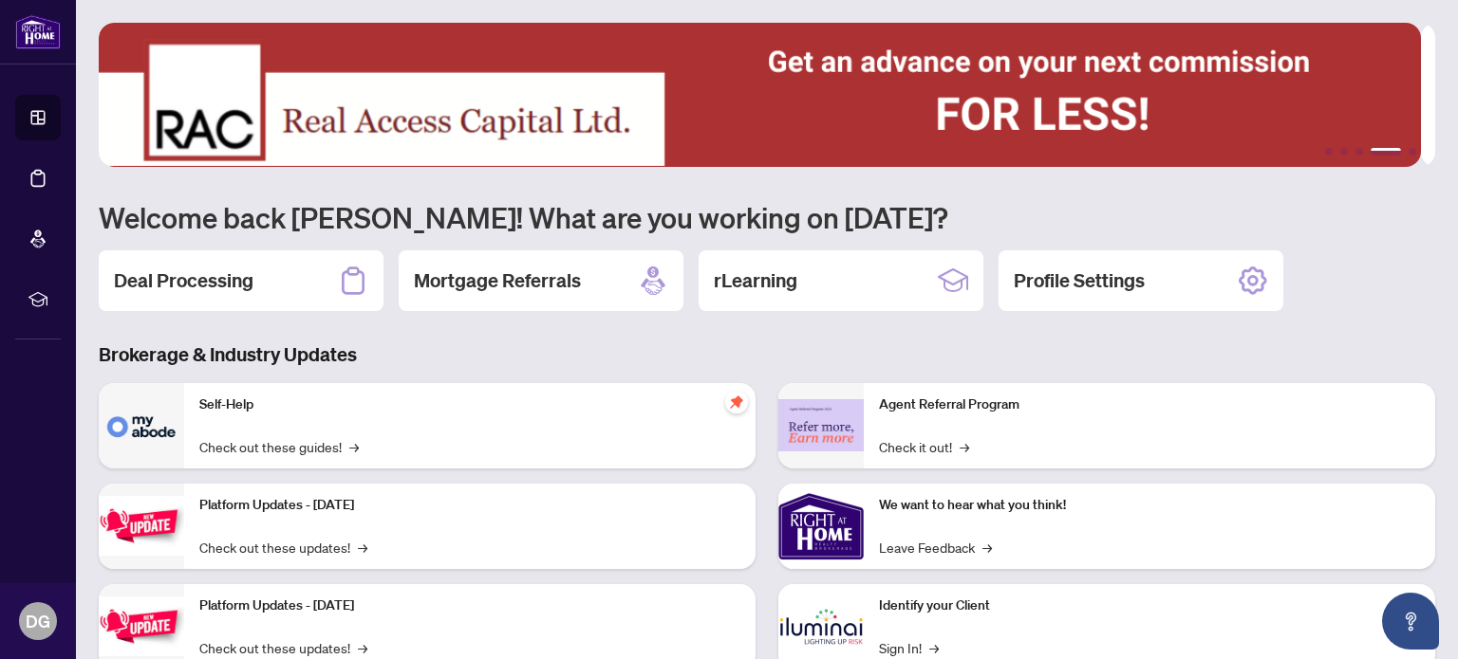
click at [1355, 153] on button "3" at bounding box center [1359, 152] width 8 height 8
click at [1340, 150] on button "2" at bounding box center [1344, 152] width 8 height 8
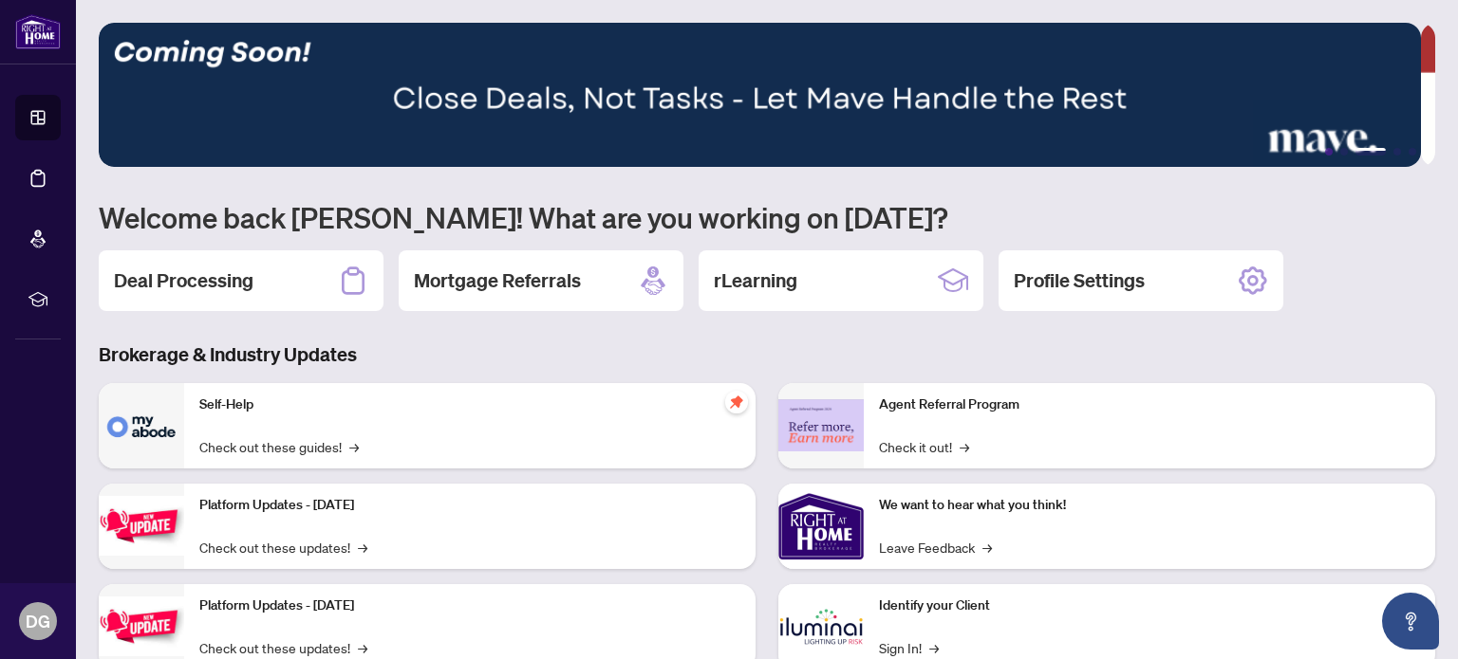
click at [1325, 149] on button "1" at bounding box center [1329, 152] width 8 height 8
